Goal: Task Accomplishment & Management: Use online tool/utility

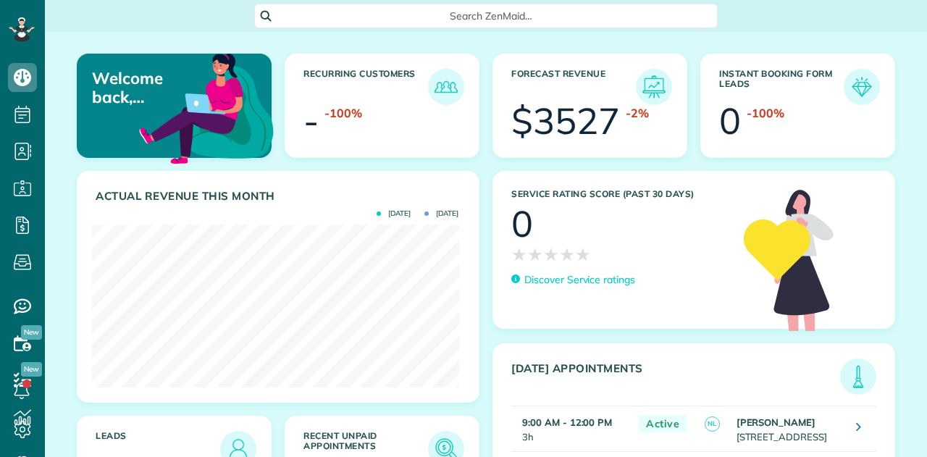
scroll to position [162, 366]
click at [25, 222] on icon at bounding box center [22, 225] width 29 height 29
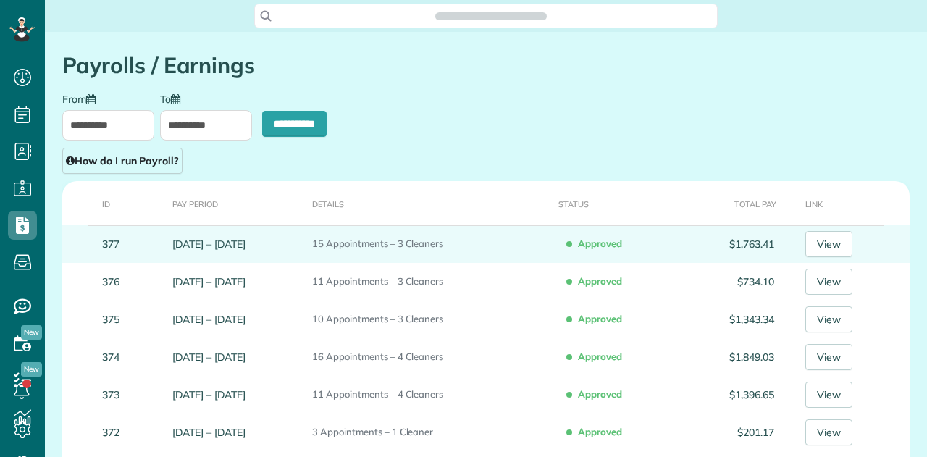
scroll to position [6, 6]
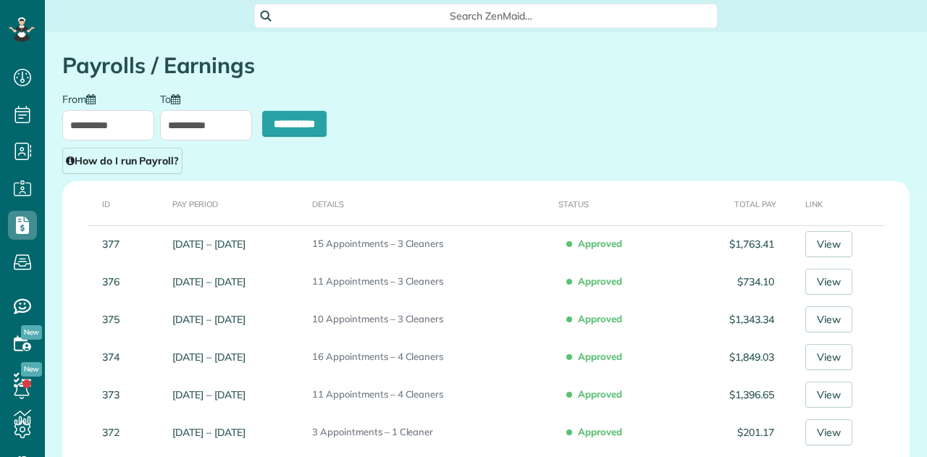
type input "**********"
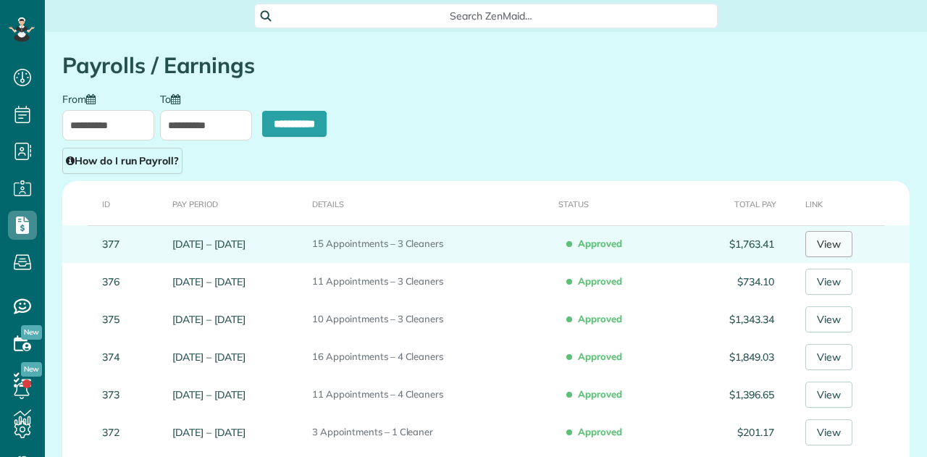
click at [834, 240] on link "View" at bounding box center [828, 244] width 47 height 26
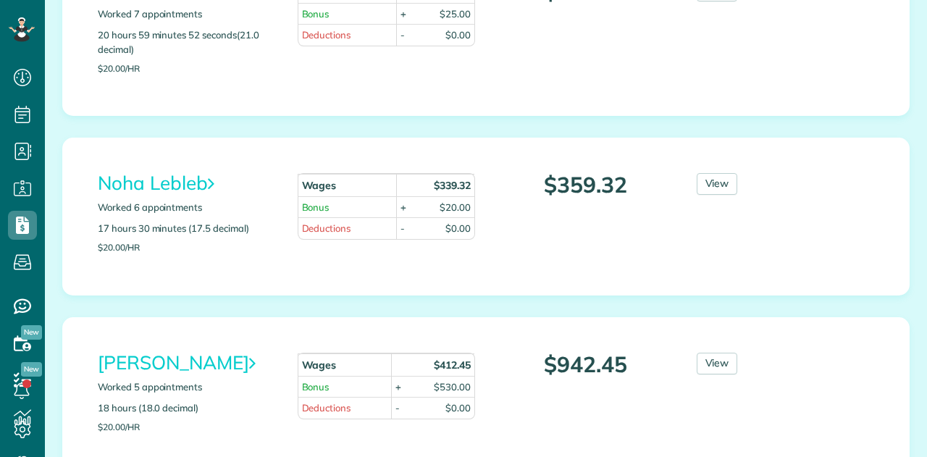
scroll to position [435, 0]
